Goal: Transaction & Acquisition: Subscribe to service/newsletter

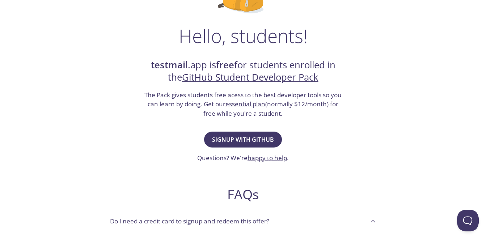
scroll to position [108, 0]
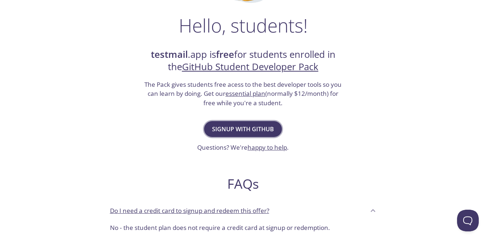
click at [246, 131] on span "Signup with GitHub" at bounding box center [243, 129] width 62 height 10
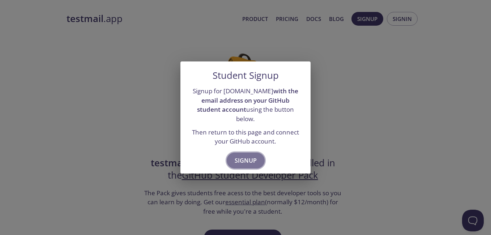
click at [246, 155] on span "Signup" at bounding box center [246, 160] width 22 height 10
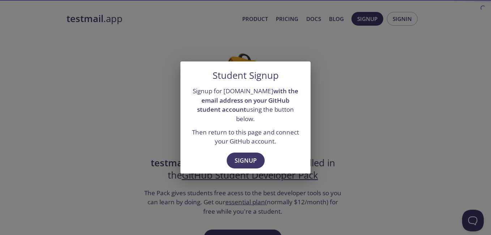
click at [379, 129] on div "Student Signup Signup for testmail.app with the email address on your GitHub st…" at bounding box center [245, 117] width 491 height 235
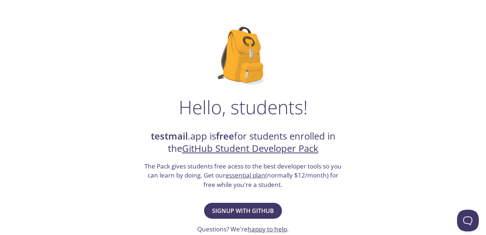
scroll to position [72, 0]
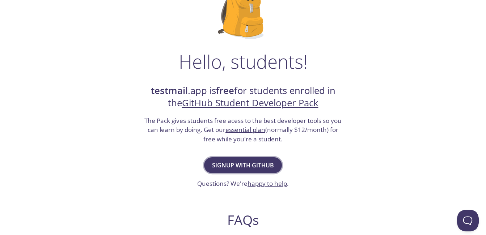
click at [248, 162] on span "Signup with GitHub" at bounding box center [243, 165] width 62 height 10
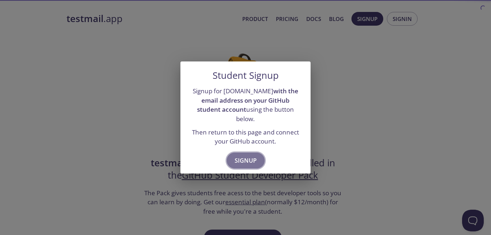
click at [245, 157] on span "Signup" at bounding box center [246, 160] width 22 height 10
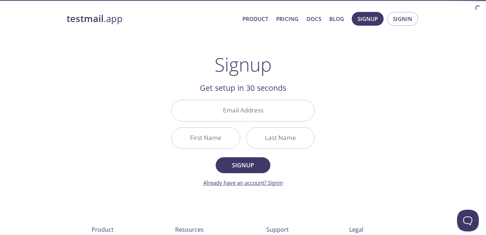
click at [282, 181] on link "Already have an account? Signin" at bounding box center [243, 182] width 80 height 7
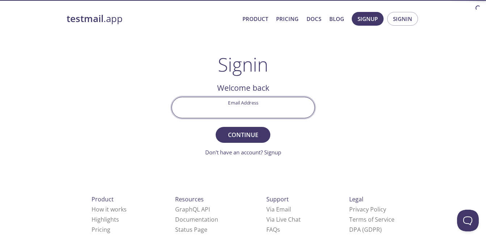
click at [251, 105] on input "Email Address" at bounding box center [243, 107] width 142 height 21
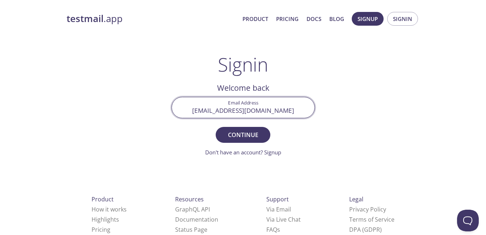
type input "[EMAIL_ADDRESS][DOMAIN_NAME]"
click at [215, 127] on button "Continue" at bounding box center [242, 135] width 54 height 16
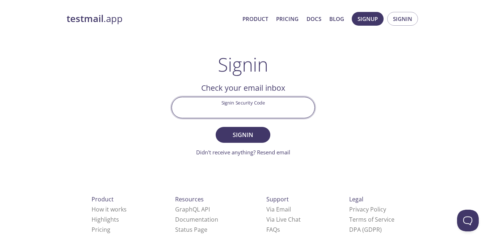
click at [251, 105] on input "Signin Security Code" at bounding box center [243, 107] width 142 height 21
paste input "EN7JPH2"
type input "EN7JPH2"
click at [248, 131] on span "Signin" at bounding box center [242, 135] width 38 height 10
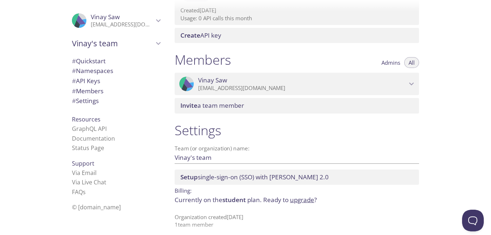
scroll to position [279, 0]
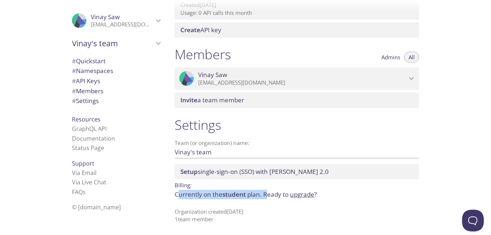
drag, startPoint x: 178, startPoint y: 195, endPoint x: 266, endPoint y: 197, distance: 89.0
click at [266, 197] on p "Currently on the student plan. Ready to upgrade ?" at bounding box center [297, 194] width 244 height 9
drag, startPoint x: 169, startPoint y: 209, endPoint x: 268, endPoint y: 217, distance: 99.1
click at [244, 217] on div "Settings Team (or organization) name: [PERSON_NAME]'s team Save Setup single-si…" at bounding box center [297, 169] width 256 height 115
click at [268, 217] on p "Organization created [DATE] 1 team member" at bounding box center [297, 216] width 244 height 16
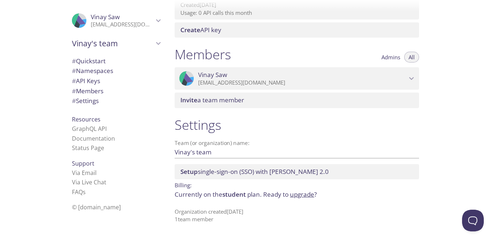
click at [268, 217] on p "Organization created [DATE] 1 team member" at bounding box center [297, 216] width 244 height 16
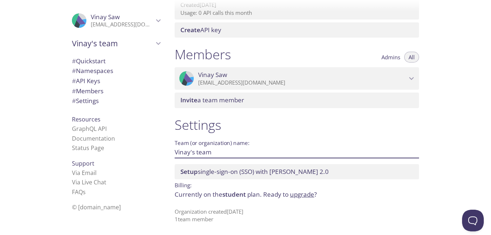
click at [196, 150] on input "Vinay's team" at bounding box center [285, 152] width 221 height 12
click at [233, 154] on input "Vinay's team" at bounding box center [285, 152] width 221 height 12
click at [212, 158] on input "Vinay's team" at bounding box center [285, 152] width 221 height 12
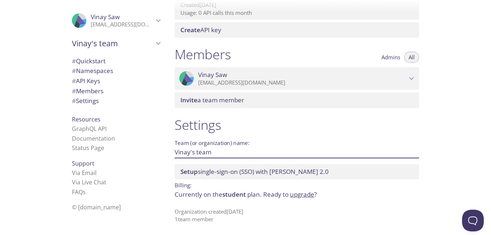
click at [210, 150] on input "Vinay's team" at bounding box center [285, 152] width 221 height 12
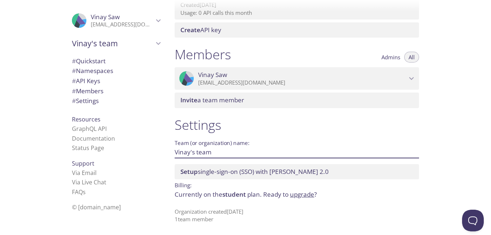
click at [210, 150] on input "Vinay's team" at bounding box center [285, 152] width 221 height 12
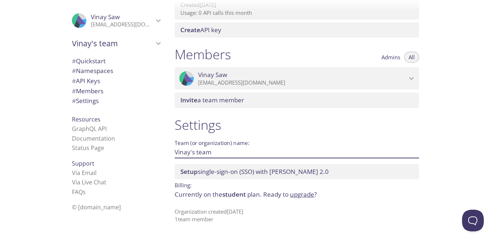
click at [210, 150] on input "Vinay's team" at bounding box center [285, 152] width 221 height 12
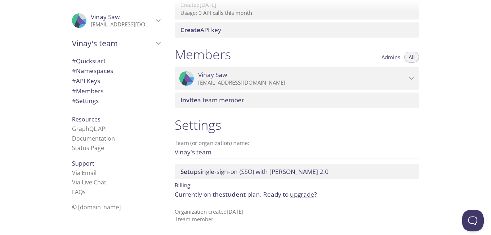
click at [223, 193] on span "student" at bounding box center [234, 194] width 24 height 8
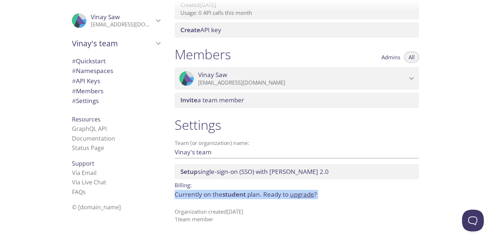
click at [223, 193] on span "student" at bounding box center [234, 194] width 24 height 8
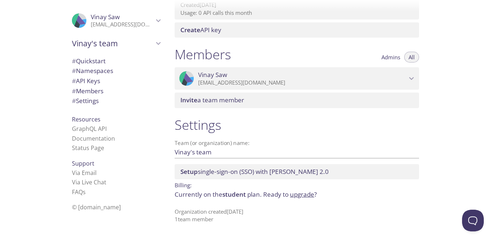
click at [234, 195] on span "student" at bounding box center [234, 194] width 24 height 8
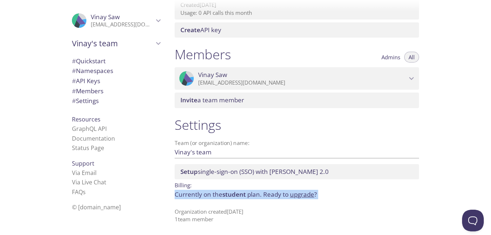
click at [234, 195] on span "student" at bounding box center [234, 194] width 24 height 8
click at [232, 195] on span "student" at bounding box center [234, 194] width 24 height 8
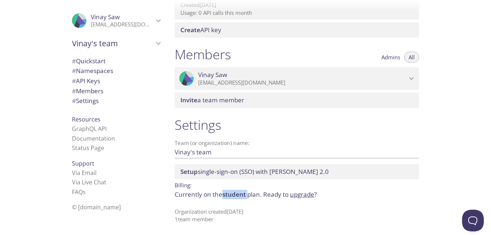
click at [232, 195] on span "student" at bounding box center [234, 194] width 24 height 8
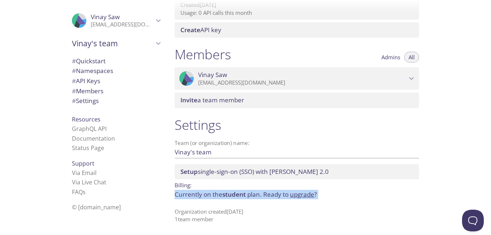
click at [232, 195] on span "student" at bounding box center [234, 194] width 24 height 8
click at [231, 195] on span "student" at bounding box center [234, 194] width 24 height 8
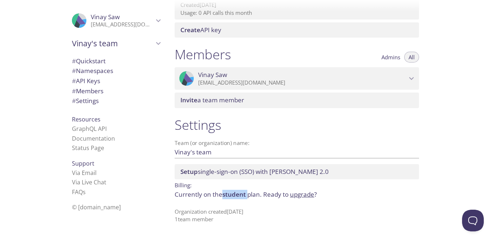
click at [231, 195] on span "student" at bounding box center [234, 194] width 24 height 8
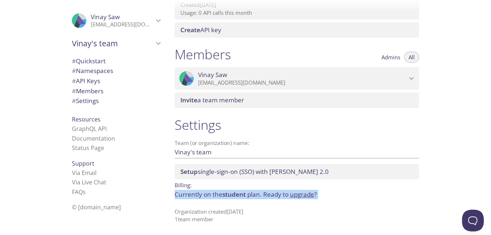
click at [231, 195] on span "student" at bounding box center [234, 194] width 24 height 8
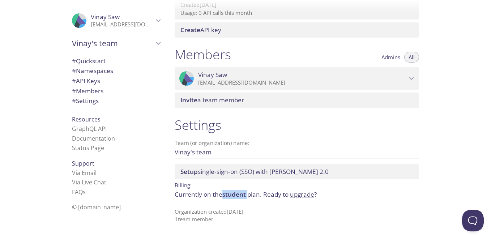
click at [231, 195] on span "student" at bounding box center [234, 194] width 24 height 8
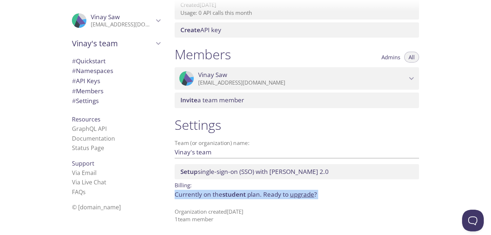
click at [231, 195] on span "student" at bounding box center [234, 194] width 24 height 8
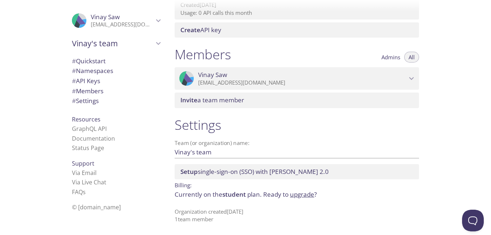
click at [231, 195] on span "student" at bounding box center [234, 194] width 24 height 8
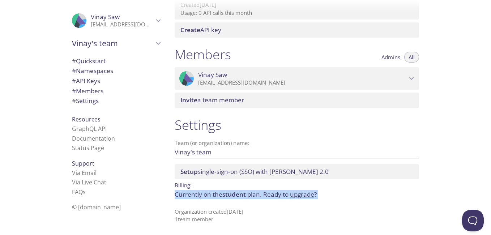
click at [231, 195] on span "student" at bounding box center [234, 194] width 24 height 8
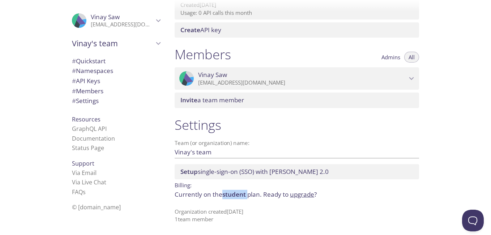
click at [231, 195] on span "student" at bounding box center [234, 194] width 24 height 8
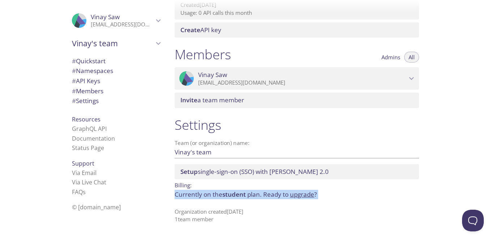
click at [231, 195] on span "student" at bounding box center [234, 194] width 24 height 8
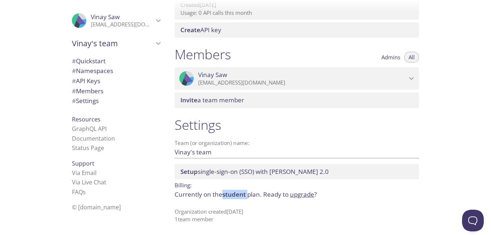
click at [231, 195] on span "student" at bounding box center [234, 194] width 24 height 8
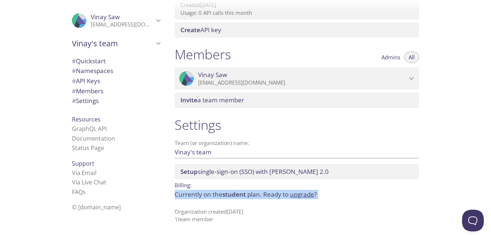
click at [231, 195] on span "student" at bounding box center [234, 194] width 24 height 8
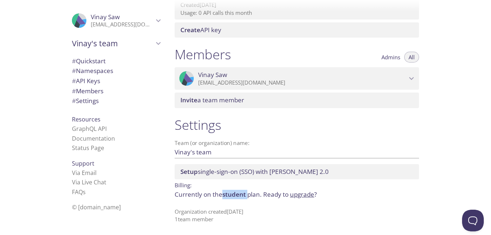
click at [231, 195] on span "student" at bounding box center [234, 194] width 24 height 8
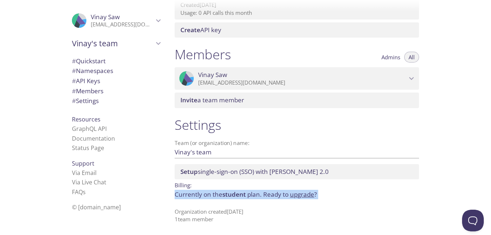
click at [230, 195] on span "student" at bounding box center [234, 194] width 24 height 8
click at [230, 194] on span "student" at bounding box center [234, 194] width 24 height 8
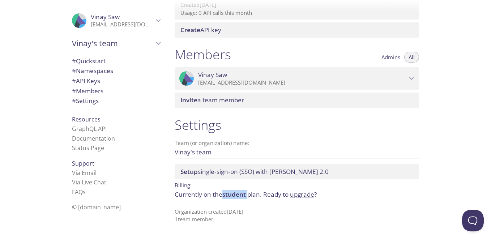
click at [230, 194] on span "student" at bounding box center [234, 194] width 24 height 8
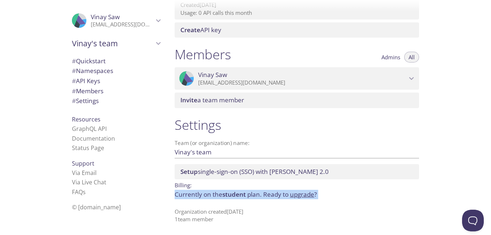
click at [230, 194] on span "student" at bounding box center [234, 194] width 24 height 8
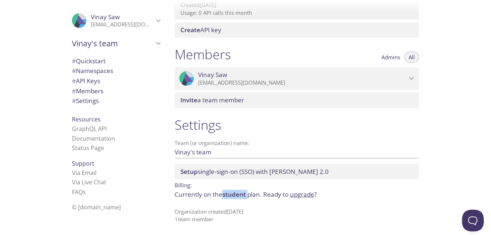
click at [230, 194] on span "student" at bounding box center [234, 194] width 24 height 8
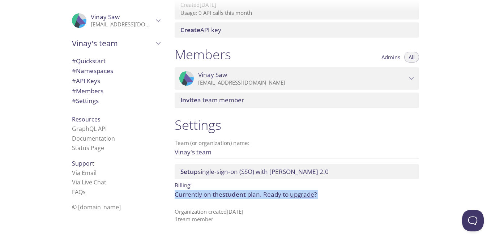
click at [230, 194] on span "student" at bounding box center [234, 194] width 24 height 8
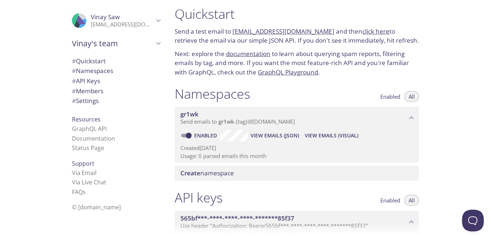
scroll to position [0, 0]
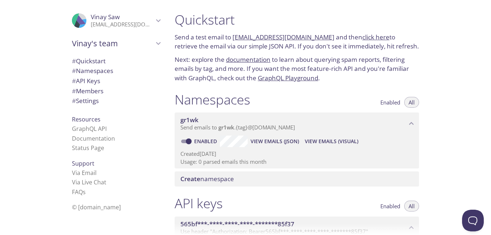
drag, startPoint x: 179, startPoint y: 18, endPoint x: 339, endPoint y: 89, distance: 175.2
click at [333, 93] on div "Quickstart Send a test email to [EMAIL_ADDRESS][DOMAIN_NAME] and then click her…" at bounding box center [300, 117] width 262 height 235
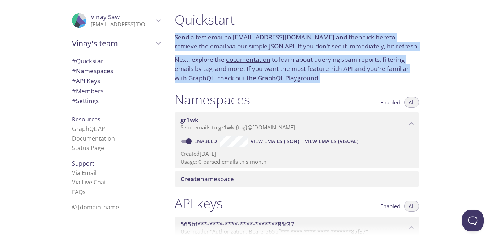
drag, startPoint x: 345, startPoint y: 81, endPoint x: 174, endPoint y: 18, distance: 182.6
click at [174, 18] on div "Quickstart Send a test email to [EMAIL_ADDRESS][DOMAIN_NAME] and then click her…" at bounding box center [297, 47] width 256 height 80
drag, startPoint x: 174, startPoint y: 18, endPoint x: 270, endPoint y: 13, distance: 96.3
click at [270, 13] on h1 "Quickstart" at bounding box center [297, 20] width 244 height 16
click at [286, 23] on h1 "Quickstart" at bounding box center [297, 20] width 244 height 16
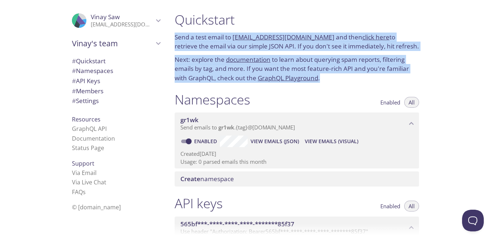
click at [346, 86] on div "Quickstart Send a test email to [EMAIL_ADDRESS][DOMAIN_NAME] and then click her…" at bounding box center [297, 47] width 256 height 80
drag, startPoint x: 338, startPoint y: 81, endPoint x: 175, endPoint y: 19, distance: 174.3
click at [175, 19] on div "Quickstart Send a test email to [EMAIL_ADDRESS][DOMAIN_NAME] and then click her…" at bounding box center [297, 47] width 256 height 80
click at [303, 21] on h1 "Quickstart" at bounding box center [297, 20] width 244 height 16
